Goal: Check status: Check status

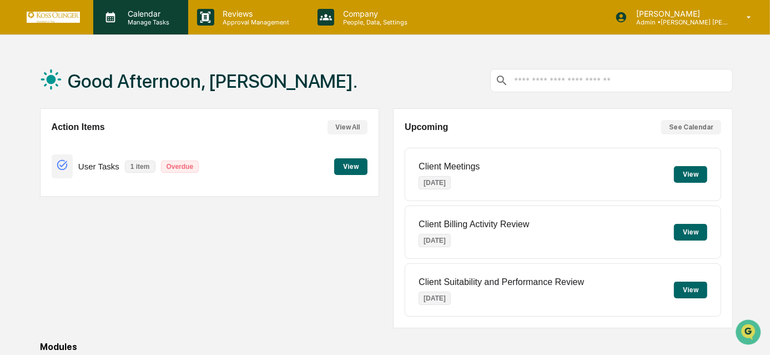
click at [131, 24] on p "Manage Tasks" at bounding box center [147, 22] width 56 height 8
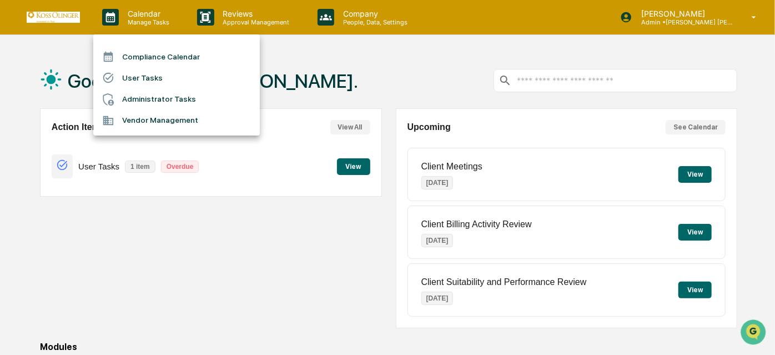
click at [156, 69] on li "User Tasks" at bounding box center [176, 77] width 166 height 21
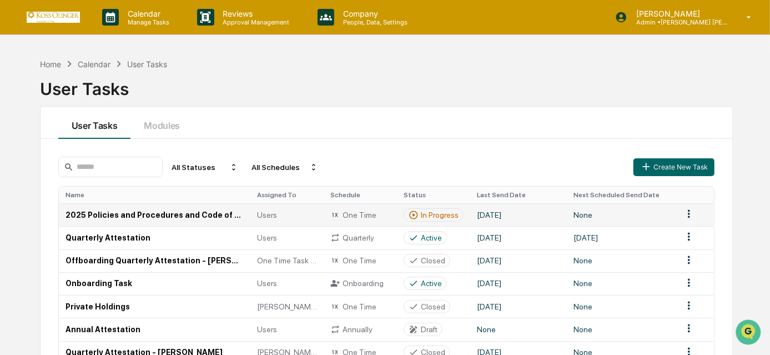
click at [143, 215] on td "2025 Policies and Procedures and Code of Ethics Attestation" at bounding box center [154, 214] width 191 height 23
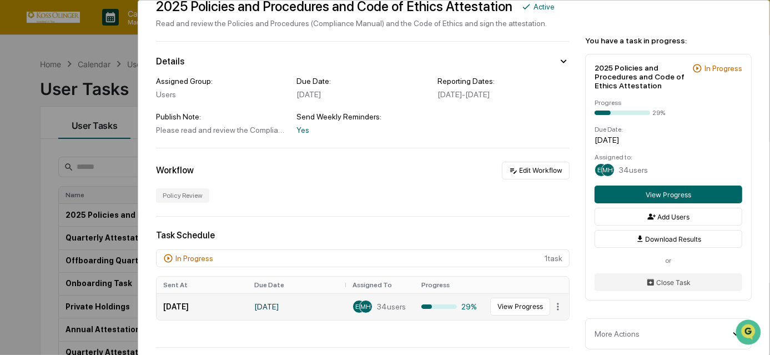
scroll to position [100, 0]
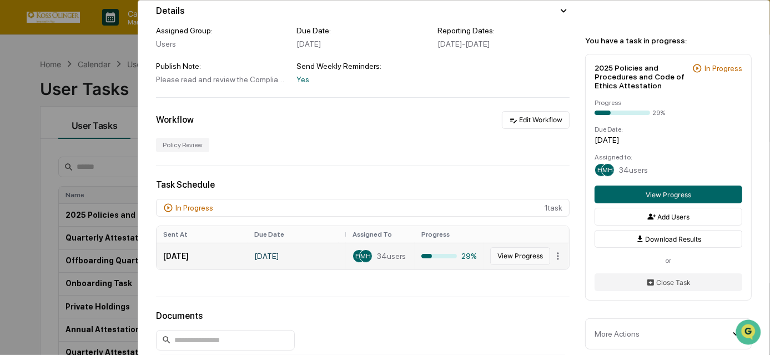
click at [507, 260] on button "View Progress" at bounding box center [520, 256] width 60 height 18
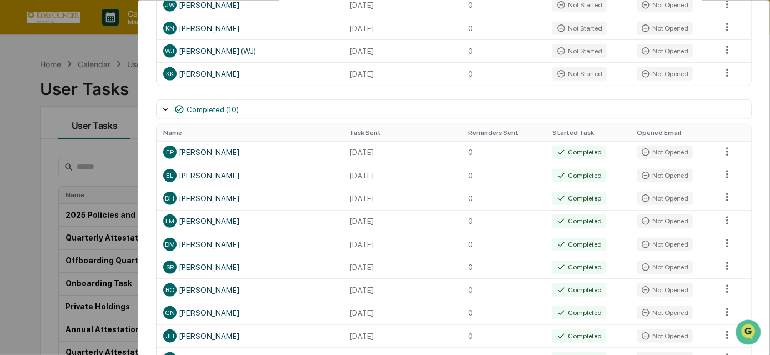
scroll to position [756, 0]
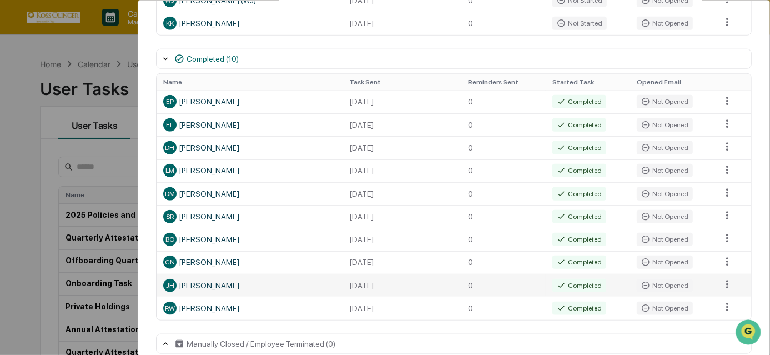
click at [295, 296] on td "[PERSON_NAME] [PERSON_NAME]" at bounding box center [249, 285] width 186 height 23
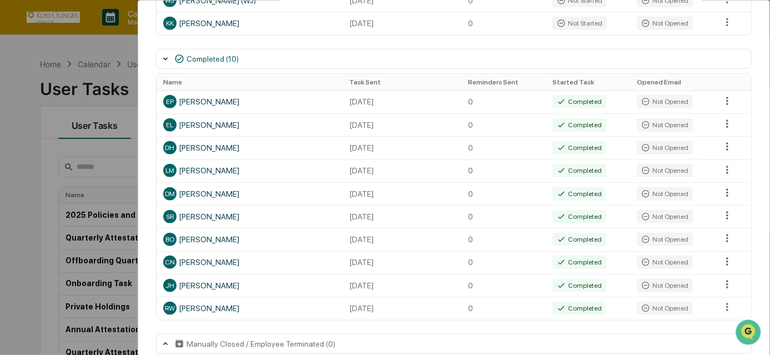
scroll to position [785, 0]
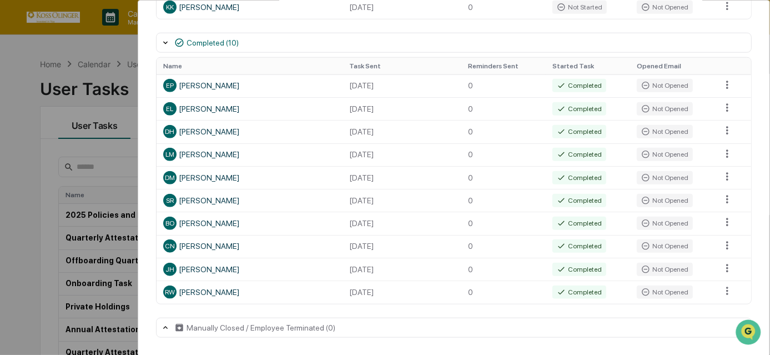
click at [13, 232] on div "User Tasks 2025 Policies and Procedures and Code of Ethics Attestation Task Det…" at bounding box center [385, 177] width 770 height 355
